Goal: Find specific page/section: Find specific page/section

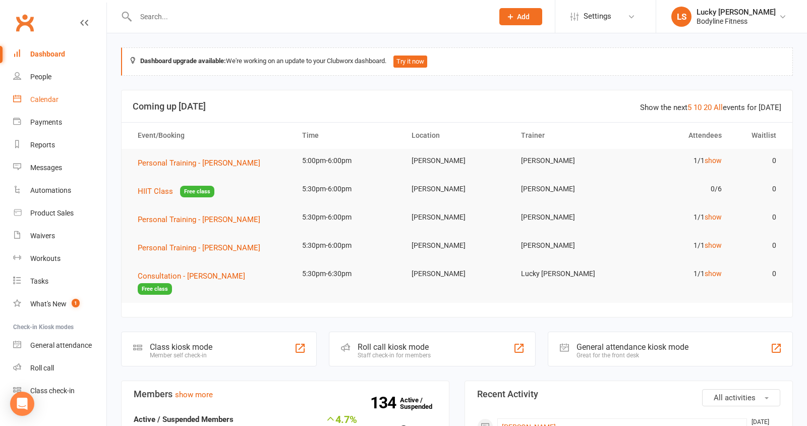
click at [49, 102] on div "Calendar" at bounding box center [44, 99] width 28 height 8
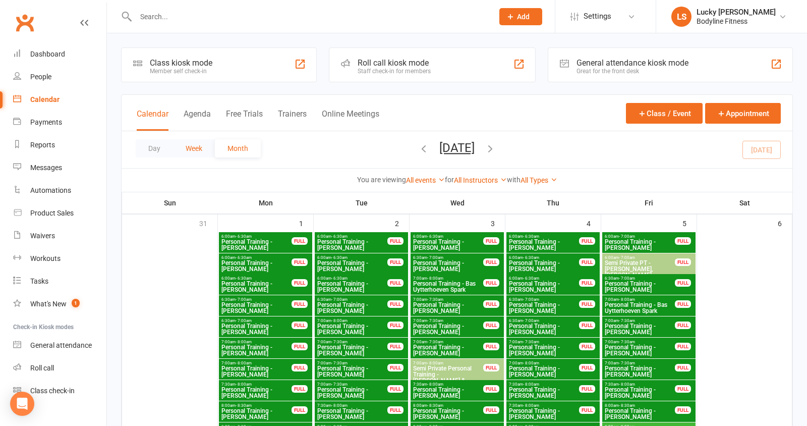
click at [189, 147] on button "Week" at bounding box center [194, 148] width 42 height 18
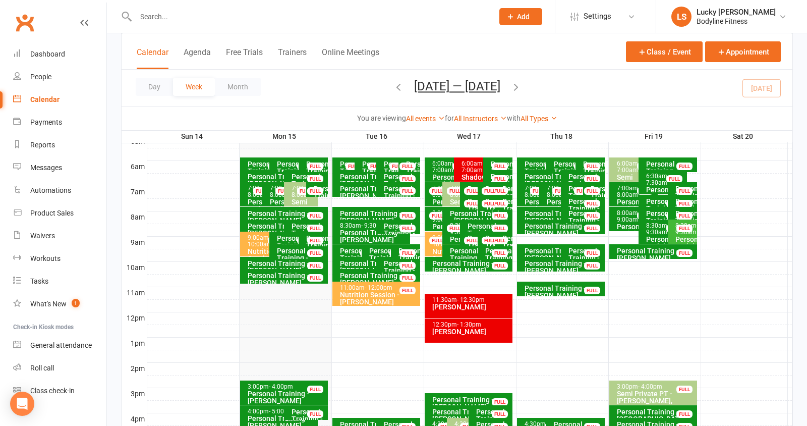
scroll to position [198, 0]
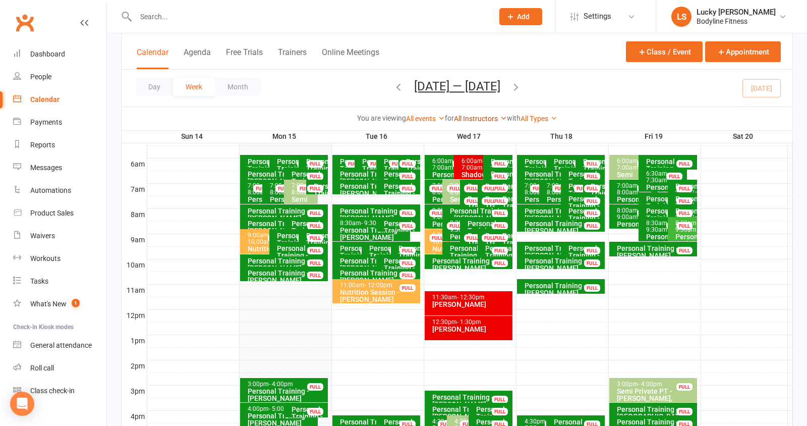
click at [468, 117] on link "All Instructors" at bounding box center [480, 118] width 53 height 8
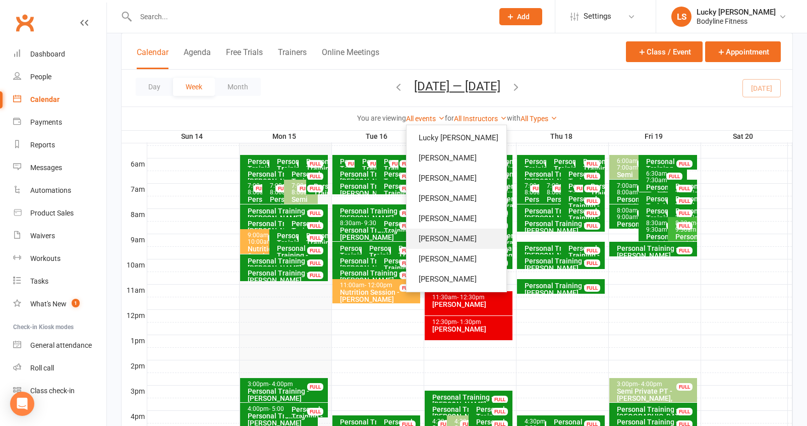
click at [474, 237] on link "[PERSON_NAME]" at bounding box center [456, 238] width 100 height 20
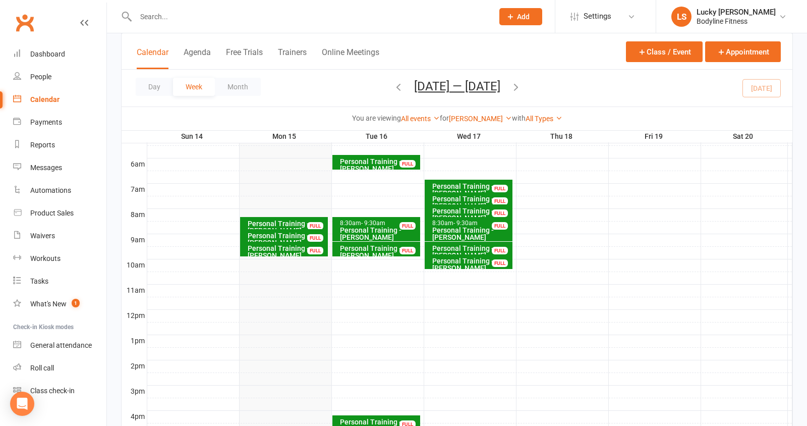
click at [515, 87] on icon "button" at bounding box center [515, 86] width 11 height 11
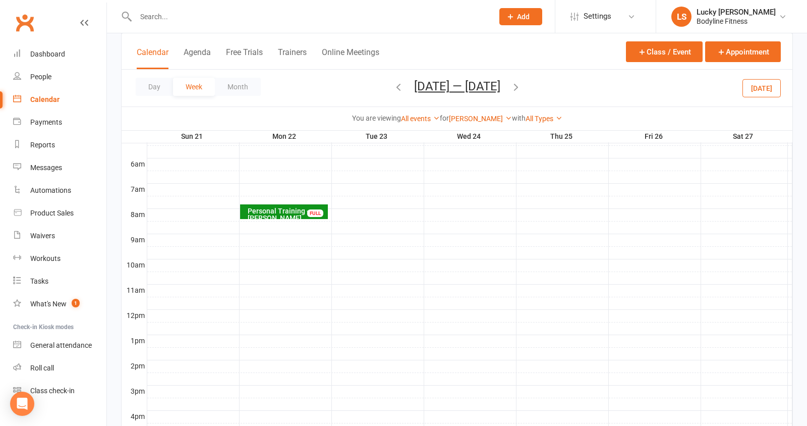
click at [521, 86] on icon "button" at bounding box center [515, 86] width 11 height 11
click at [510, 86] on span "[DATE] — [DATE] [DATE] Sun Mon Tue Wed Thu Fri Sat 31 01 02 03 04 05 06 07 08 0…" at bounding box center [457, 88] width 106 height 18
click at [521, 86] on icon "button" at bounding box center [515, 86] width 11 height 11
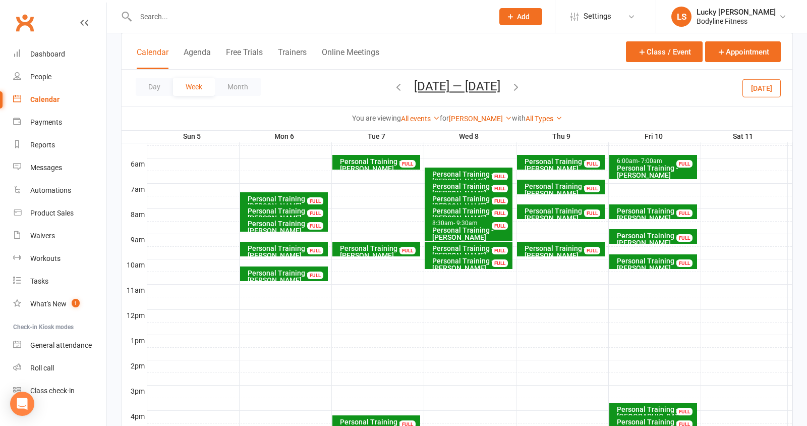
scroll to position [160, 0]
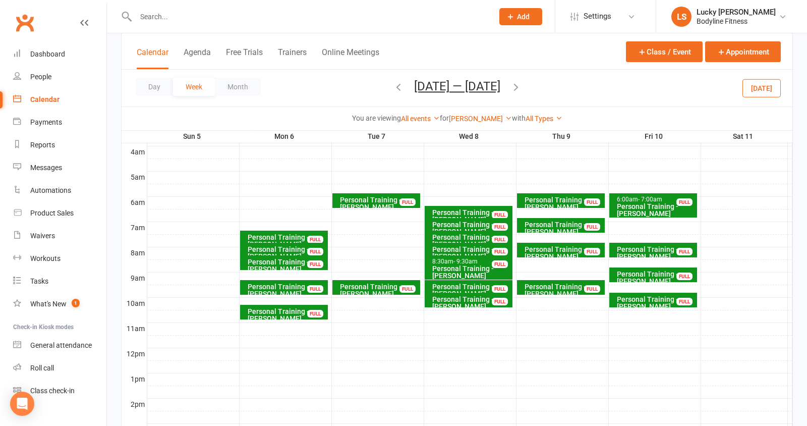
click at [518, 88] on icon "button" at bounding box center [515, 86] width 11 height 11
click at [393, 79] on button "button" at bounding box center [398, 88] width 11 height 18
click at [518, 85] on icon "button" at bounding box center [515, 86] width 11 height 11
click at [0, 0] on div "Loading" at bounding box center [0, 0] width 0 height 0
click at [518, 85] on icon "button" at bounding box center [515, 86] width 11 height 11
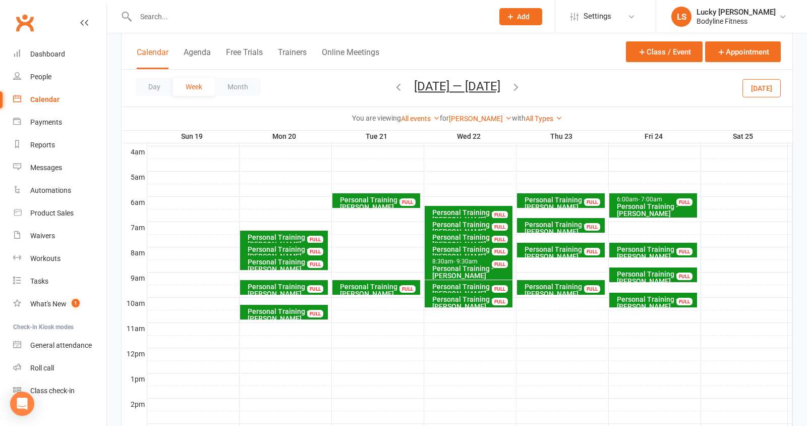
click at [519, 85] on icon "button" at bounding box center [515, 86] width 11 height 11
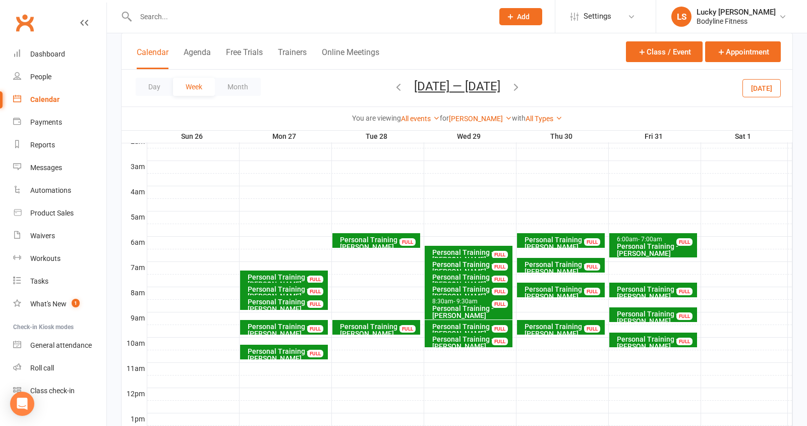
scroll to position [119, 0]
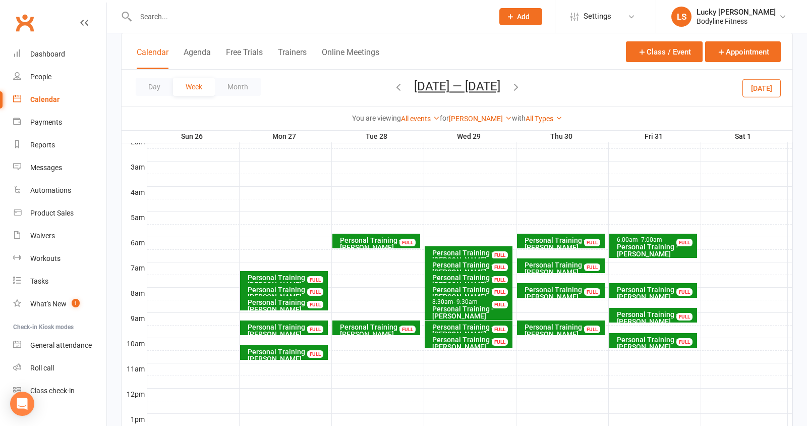
click at [521, 89] on icon "button" at bounding box center [515, 86] width 11 height 11
click at [745, 79] on button "[DATE]" at bounding box center [761, 88] width 38 height 18
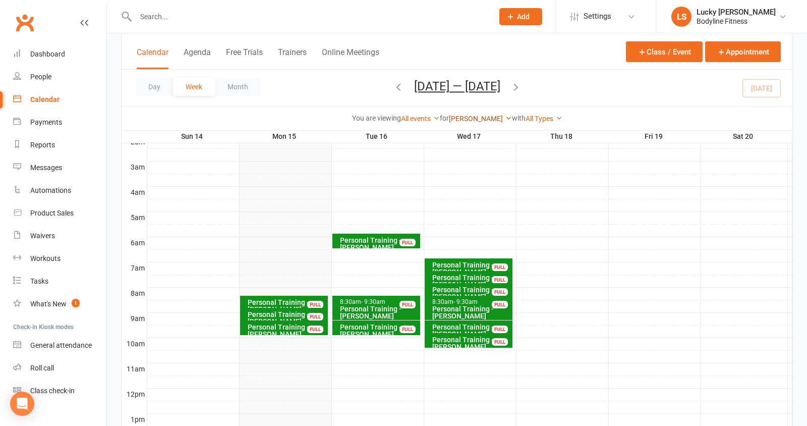
click at [476, 120] on link "[PERSON_NAME]" at bounding box center [480, 118] width 63 height 8
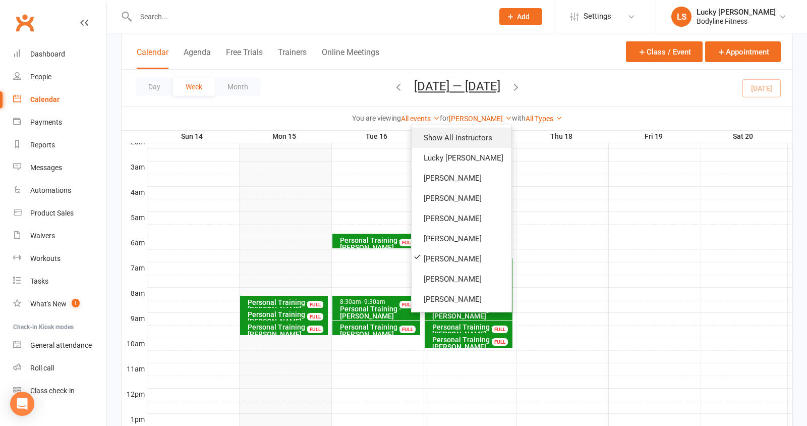
click at [466, 143] on link "Show All Instructors" at bounding box center [461, 138] width 100 height 20
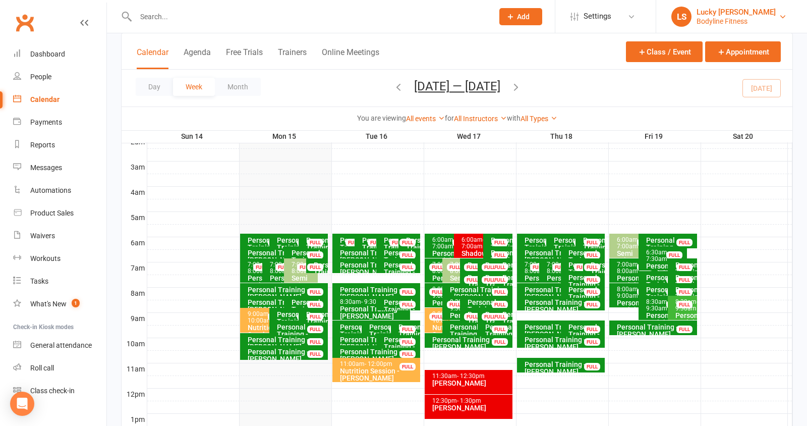
click at [708, 17] on div "Bodyline Fitness" at bounding box center [735, 21] width 79 height 9
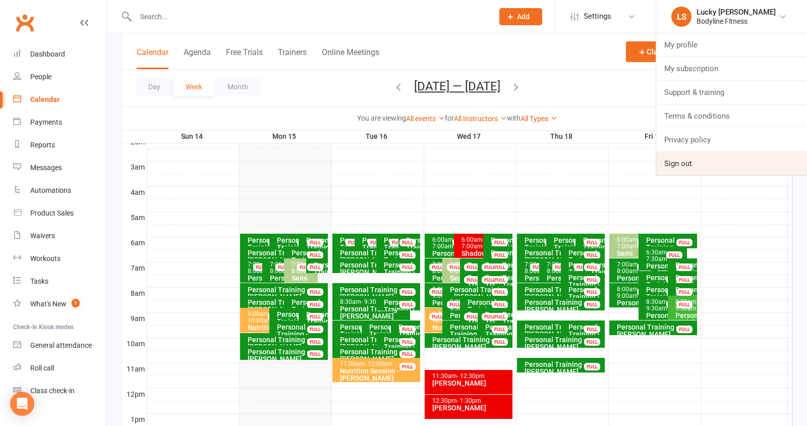
click at [686, 162] on link "Sign out" at bounding box center [731, 163] width 151 height 23
